Goal: Task Accomplishment & Management: Manage account settings

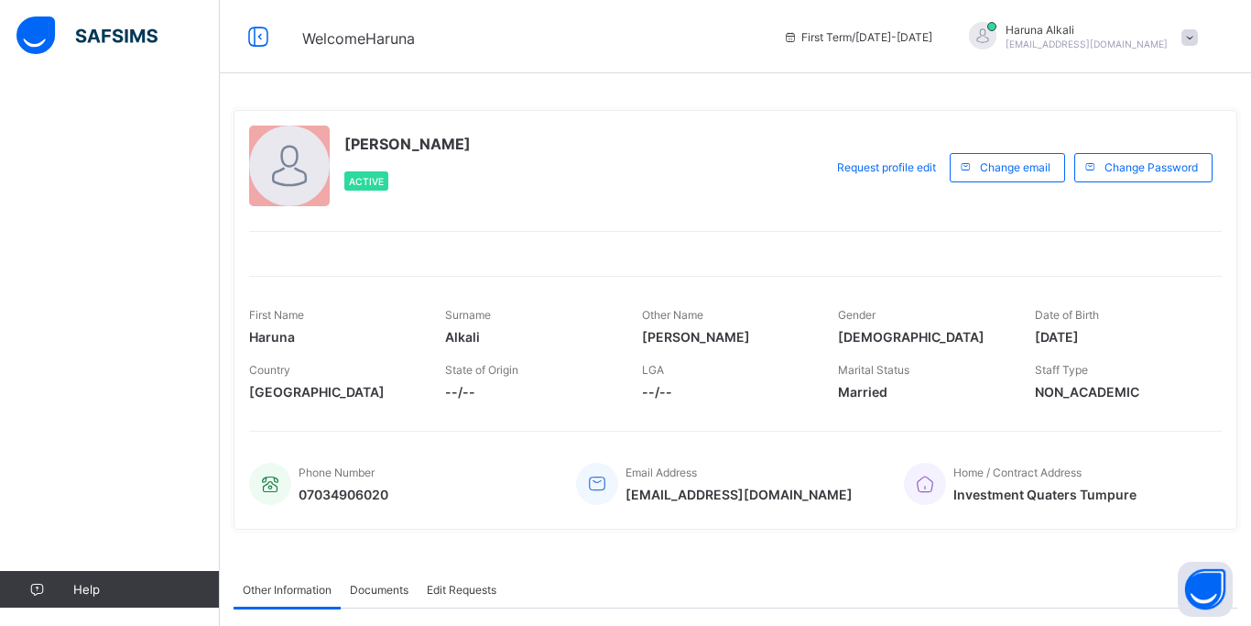
click at [707, 219] on div "Haruna Abubakar Alkali Active Request profile edit Change email Change Password…" at bounding box center [736, 319] width 1004 height 419
click at [107, 34] on img at bounding box center [86, 35] width 141 height 38
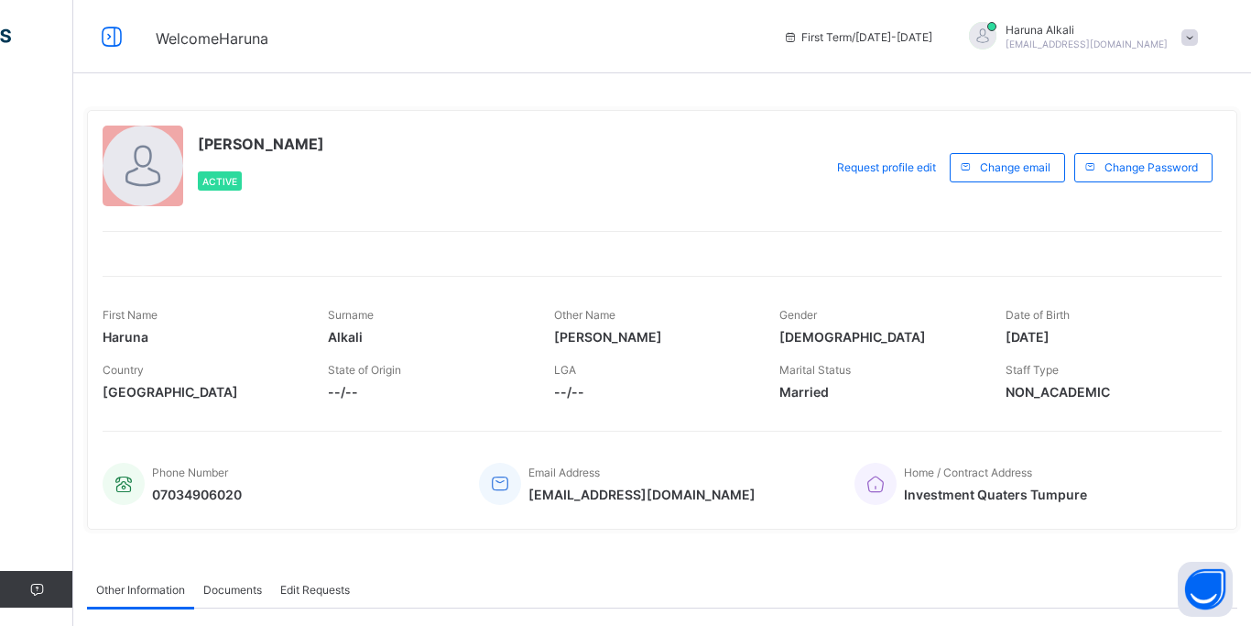
click at [107, 34] on icon at bounding box center [111, 37] width 31 height 27
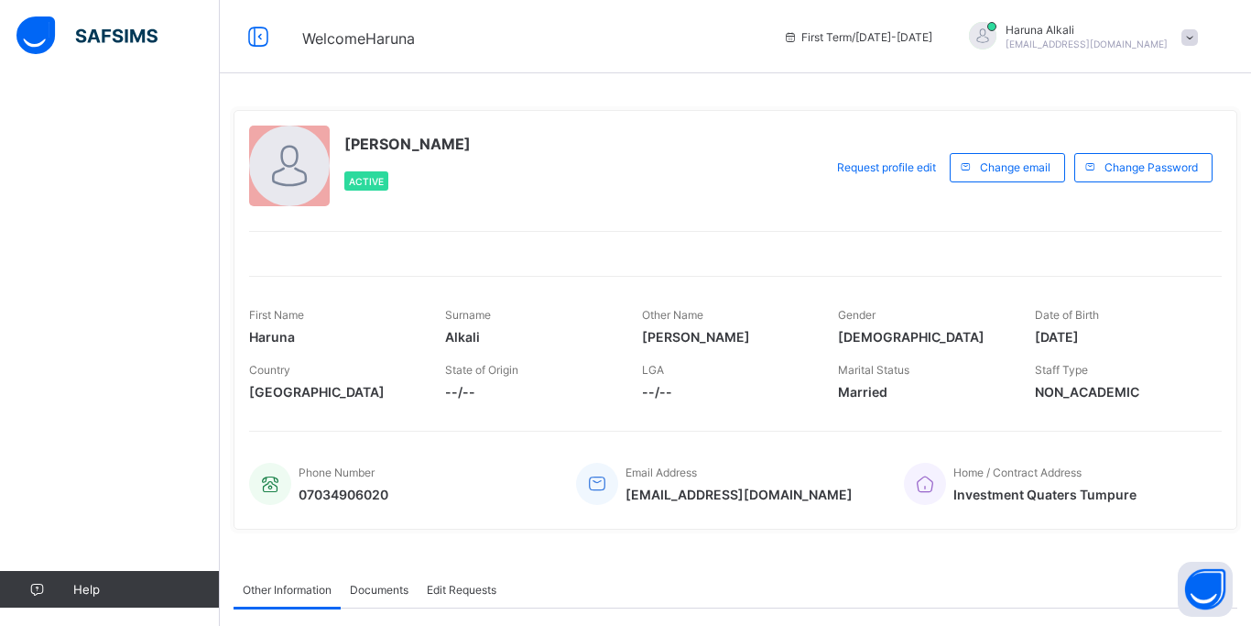
click at [1127, 38] on div "Haruna Alkali alkalindukku@gmail.com" at bounding box center [1087, 36] width 162 height 27
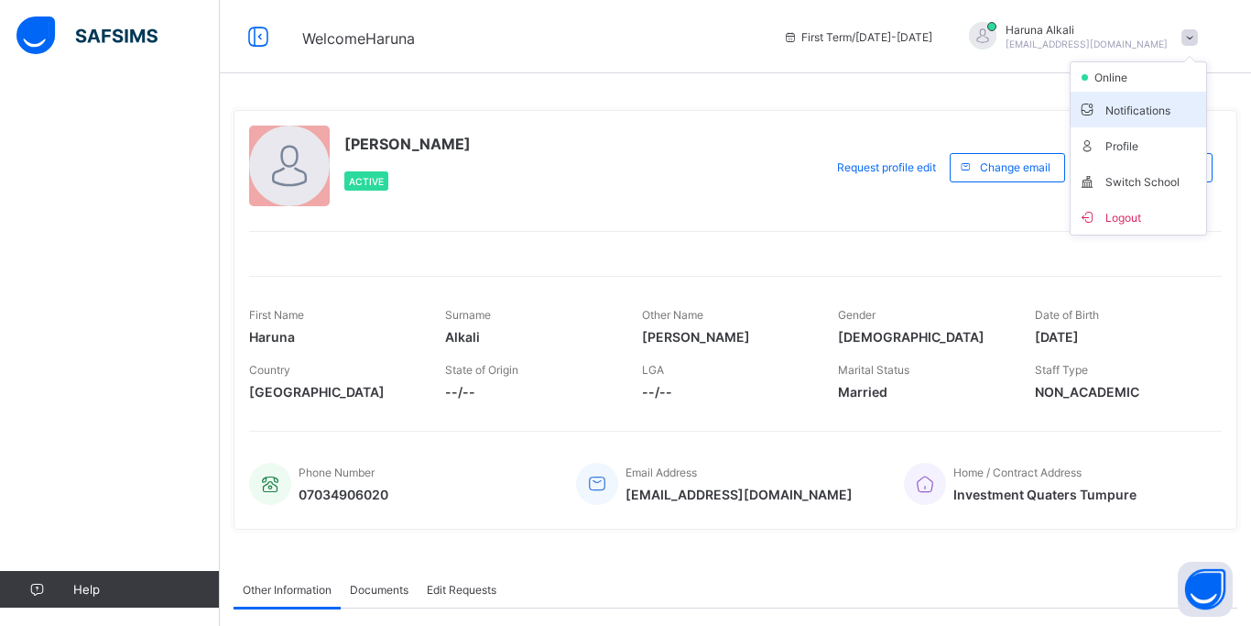
click at [1119, 104] on span "Notifications" at bounding box center [1138, 109] width 121 height 21
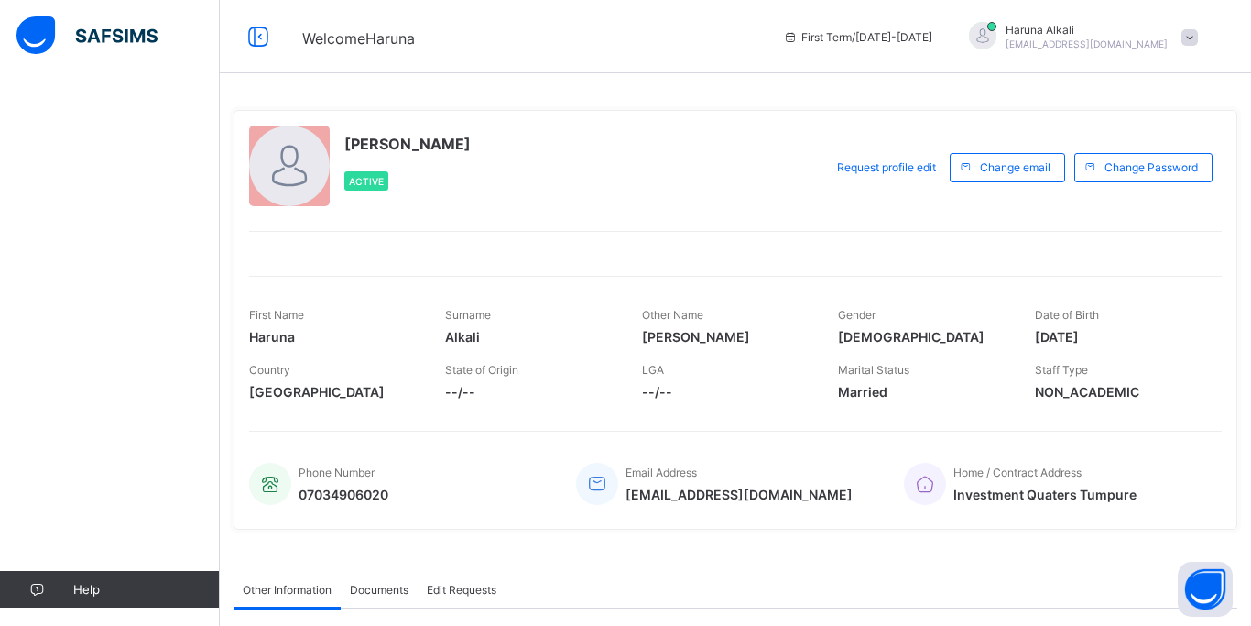
click at [1085, 38] on span "alkalindukku@gmail.com" at bounding box center [1087, 43] width 162 height 11
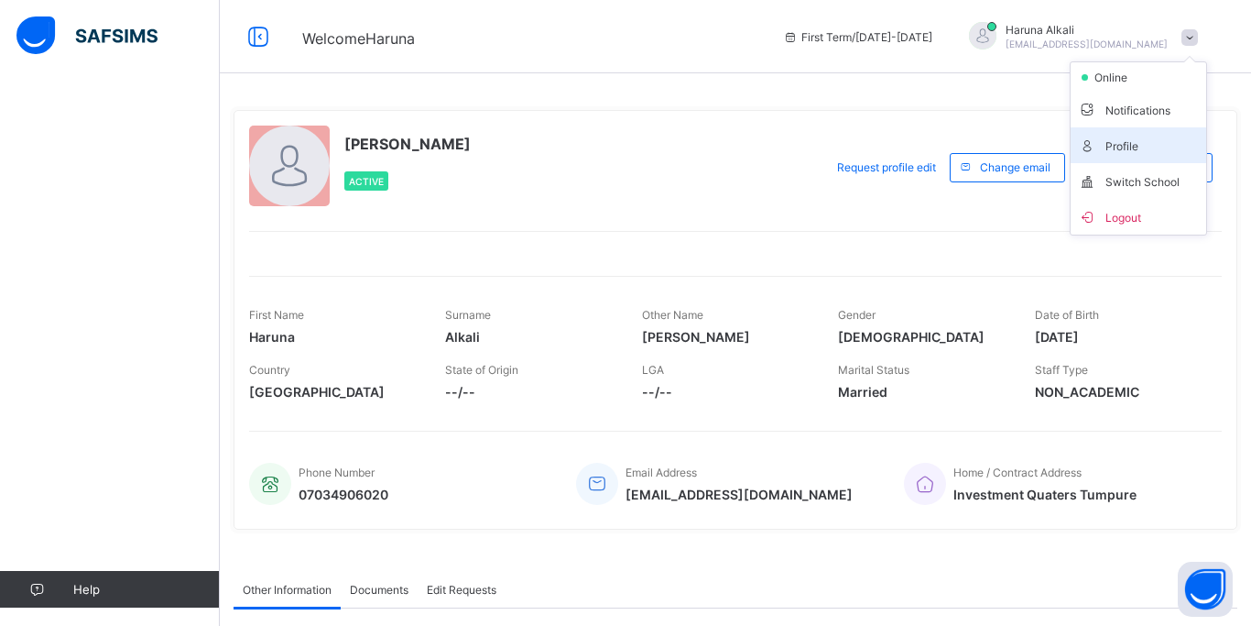
click at [1124, 146] on span "Profile" at bounding box center [1138, 145] width 121 height 21
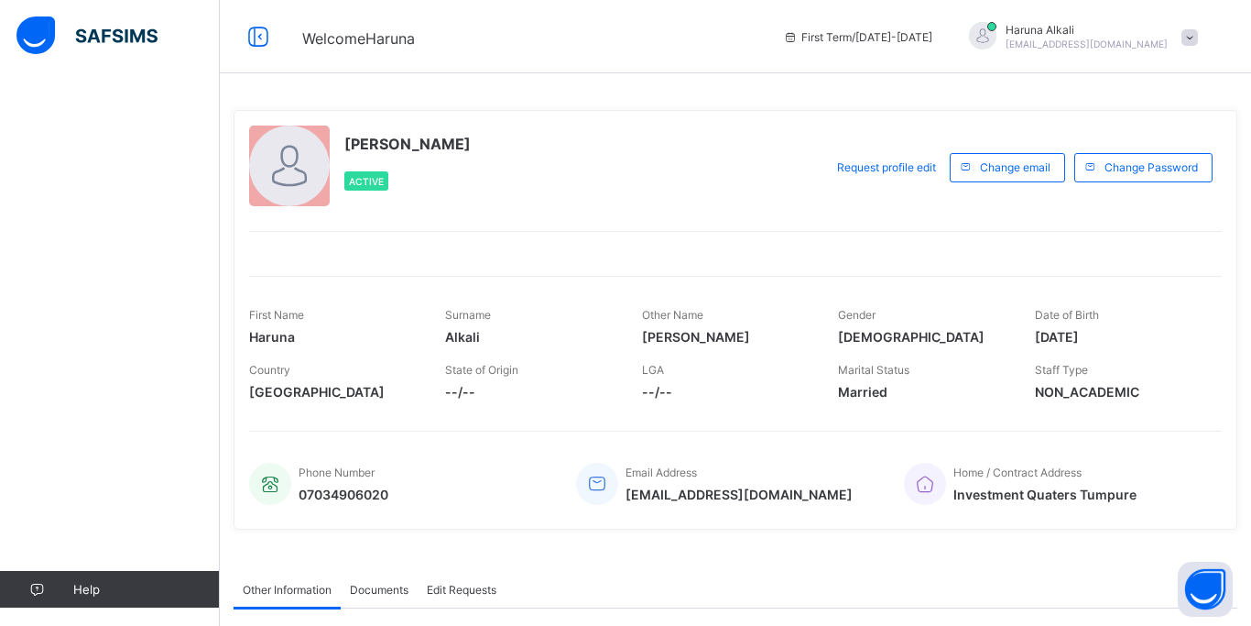
click at [1064, 38] on span "alkalindukku@gmail.com" at bounding box center [1087, 43] width 162 height 11
click at [1108, 177] on span "Switch School" at bounding box center [1138, 180] width 121 height 21
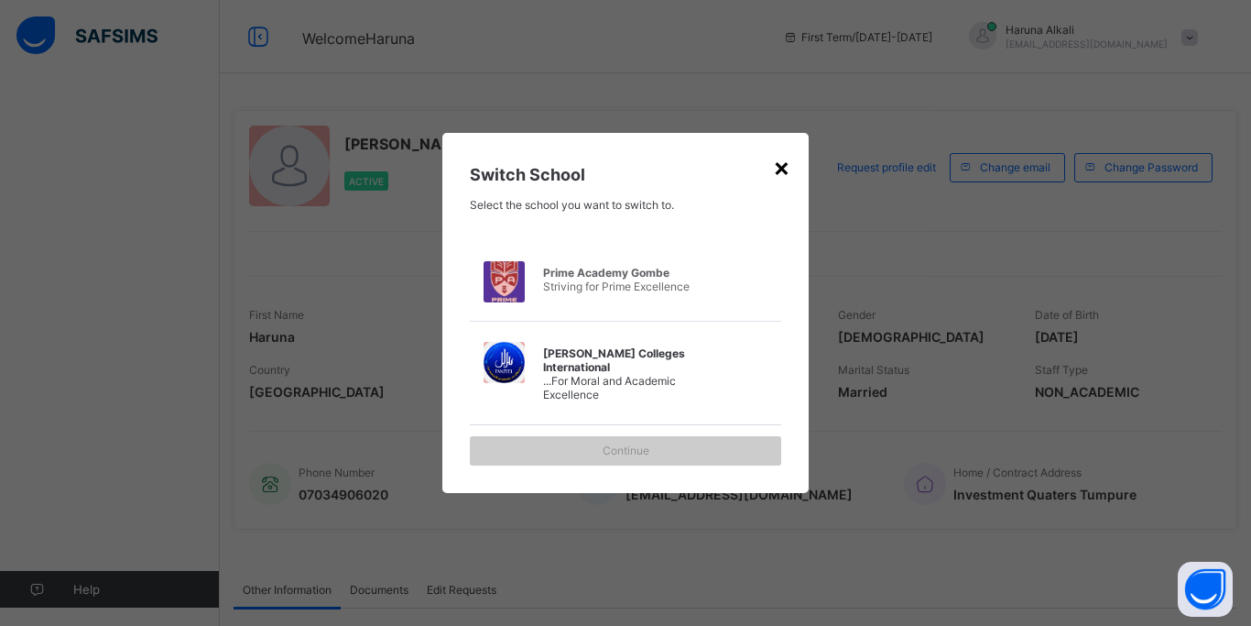
click at [781, 175] on div "×" at bounding box center [781, 166] width 17 height 31
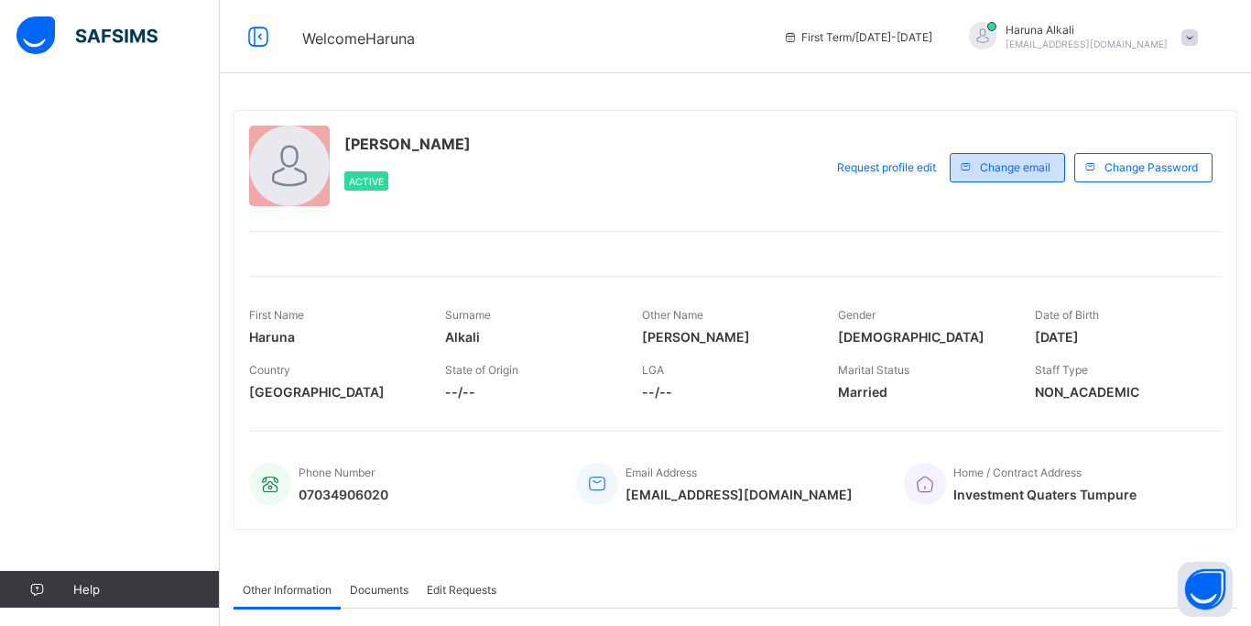
click at [982, 169] on span "Change email" at bounding box center [1015, 167] width 71 height 14
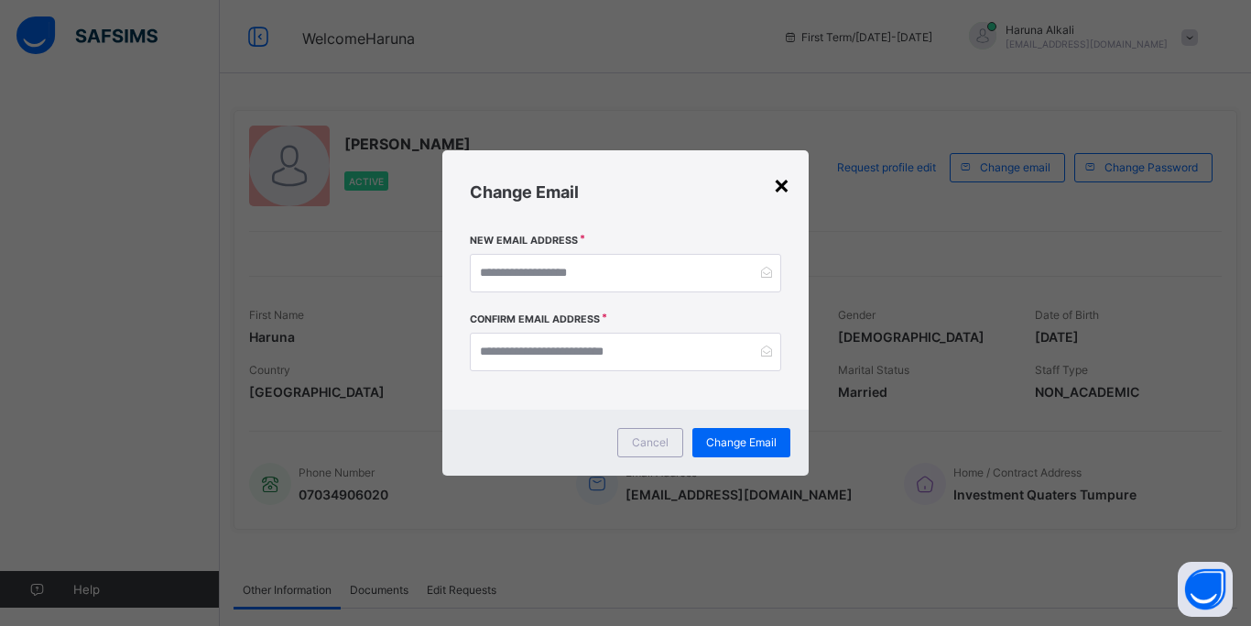
click at [781, 185] on div "×" at bounding box center [781, 184] width 17 height 31
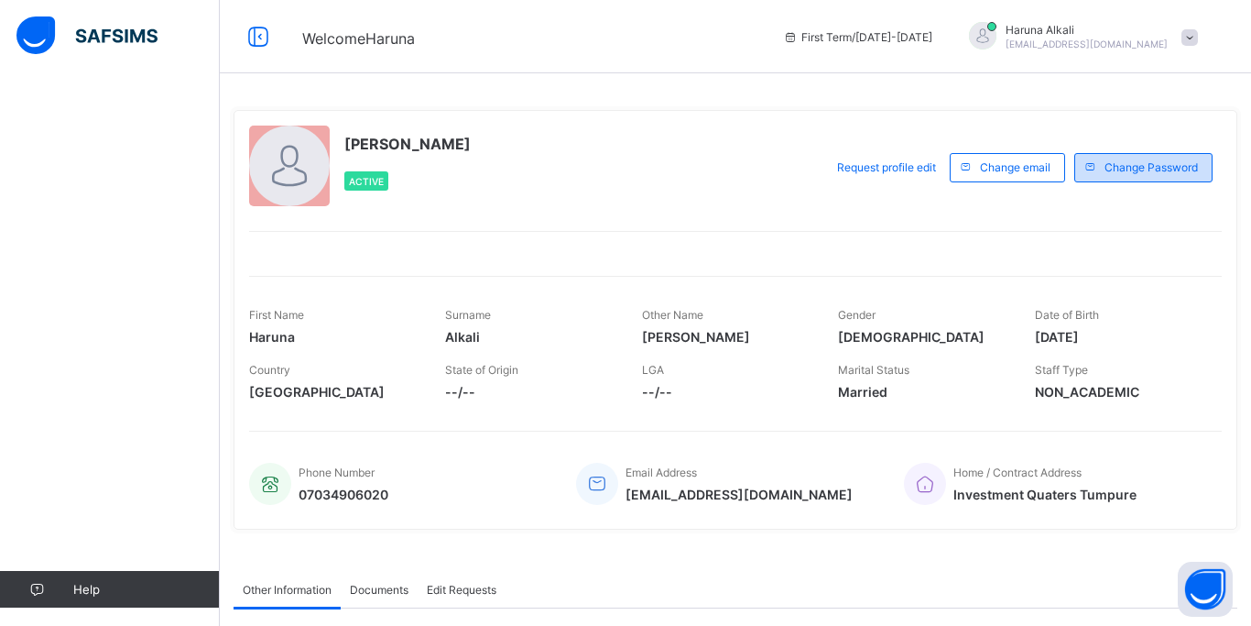
click at [1147, 166] on span "Change Password" at bounding box center [1151, 167] width 93 height 14
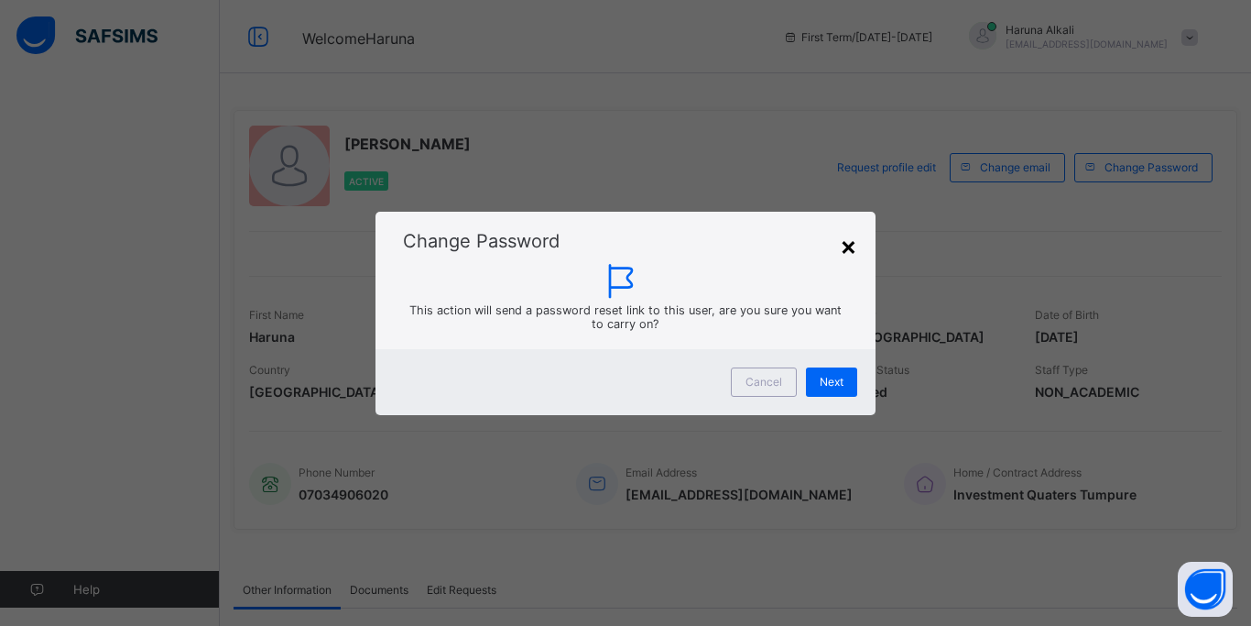
click at [850, 241] on div "×" at bounding box center [848, 245] width 17 height 31
